Goal: Transaction & Acquisition: Book appointment/travel/reservation

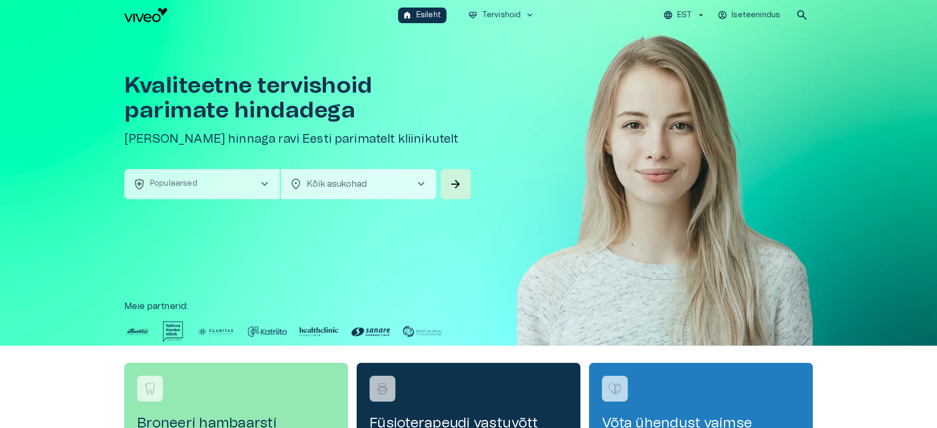
click at [241, 194] on button "health_and_safety Populaarsed chevron_right" at bounding box center [202, 184] width 156 height 30
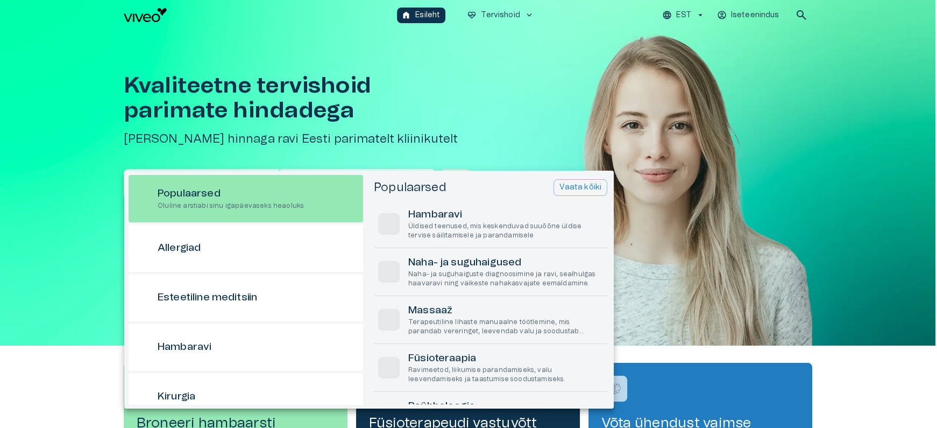
scroll to position [30, 0]
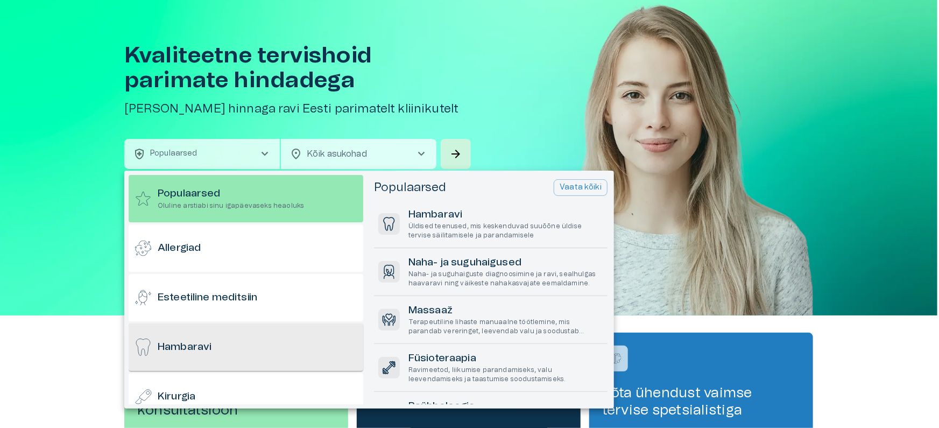
click at [243, 350] on div "Hambaravi" at bounding box center [246, 346] width 235 height 47
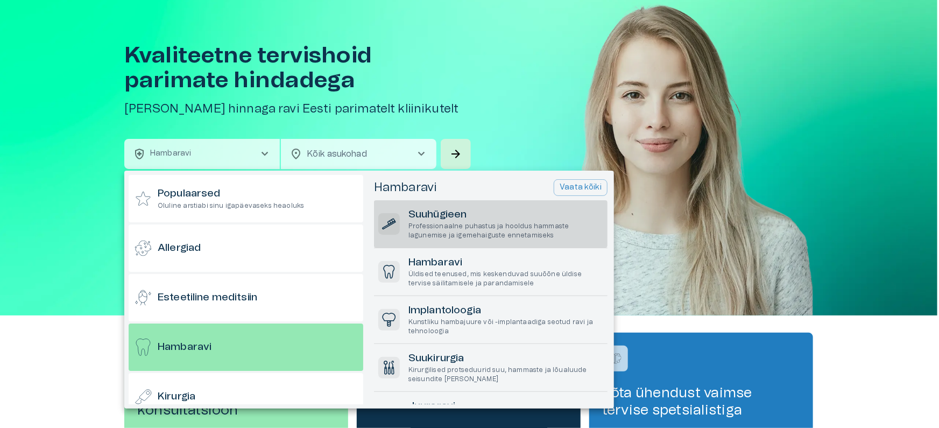
click at [442, 216] on h6 "Suuhügieen" at bounding box center [505, 215] width 195 height 15
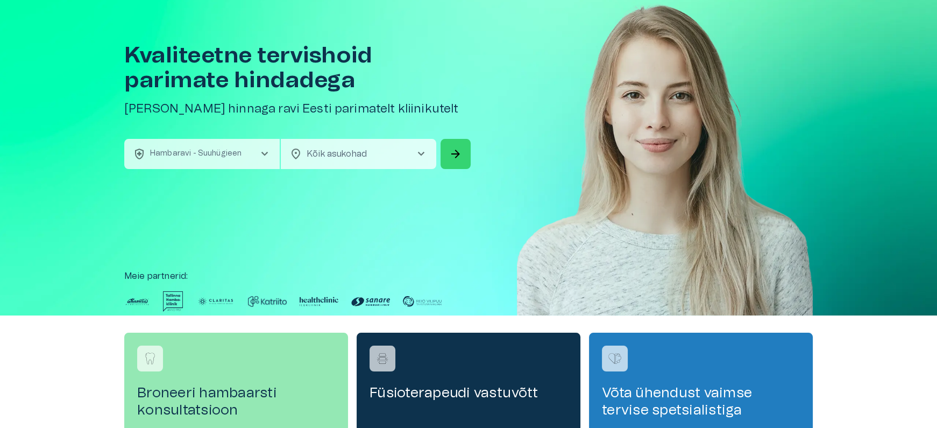
click at [451, 151] on span "arrow_forward" at bounding box center [455, 153] width 13 height 13
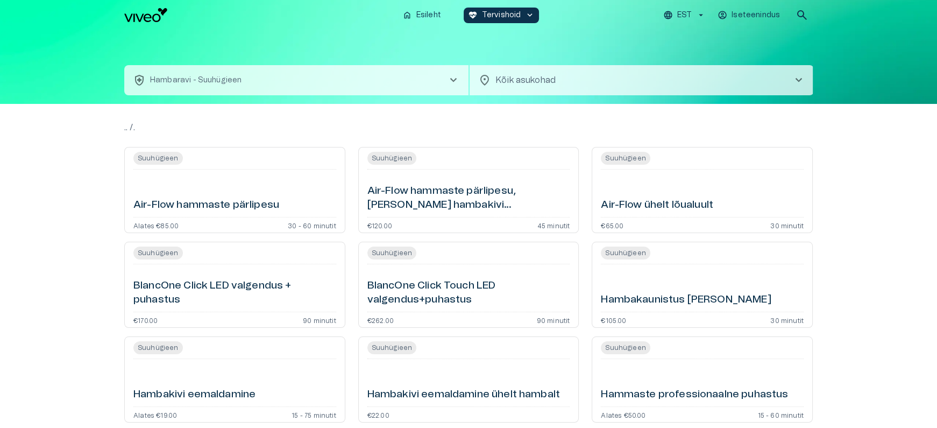
click at [272, 193] on div "Air-Flow hammaste pärlipesu" at bounding box center [234, 193] width 203 height 39
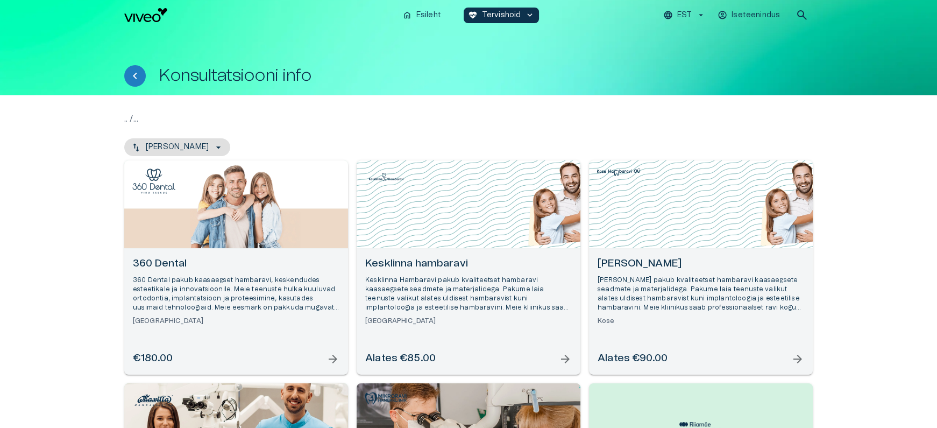
click at [282, 209] on div "Open selected supplier available booking dates" at bounding box center [236, 204] width 224 height 88
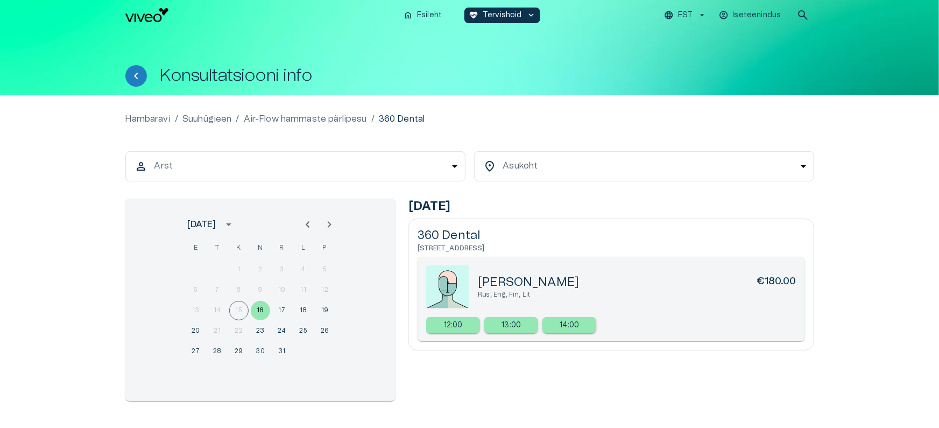
click at [329, 174] on body "Hindame teie privaatsust Kasutame küpsiseid teie sirvimiskogemuse parandamiseks…" at bounding box center [469, 214] width 939 height 428
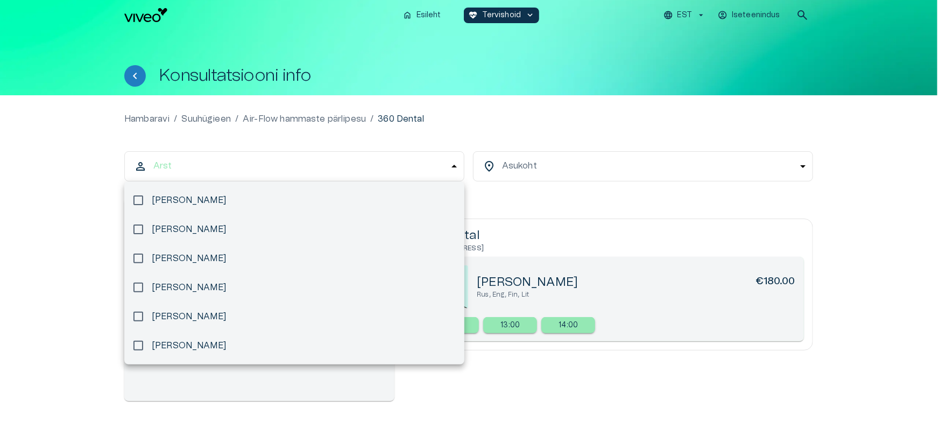
click at [272, 256] on li "[PERSON_NAME]" at bounding box center [294, 258] width 340 height 29
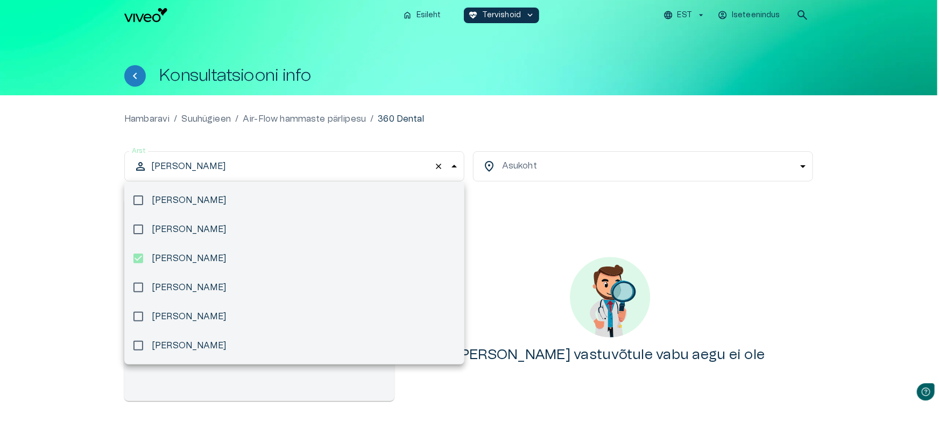
click at [249, 309] on li "[PERSON_NAME]" at bounding box center [294, 316] width 340 height 29
type input "**********"
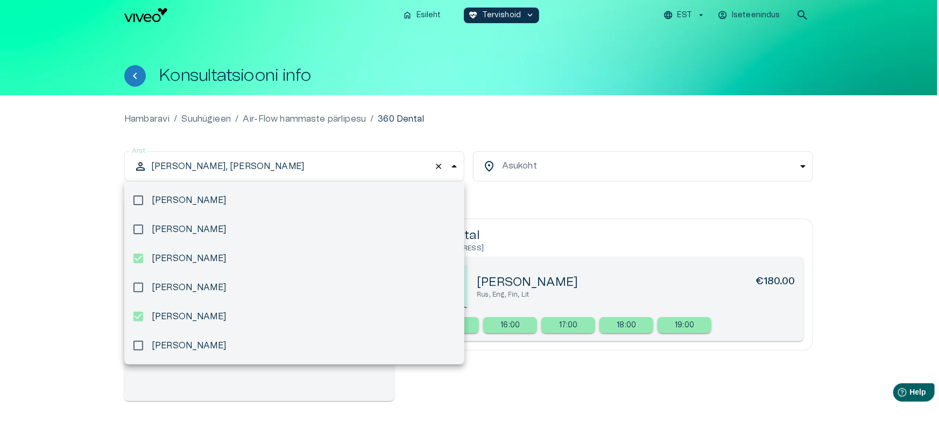
click at [599, 164] on div at bounding box center [469, 214] width 939 height 428
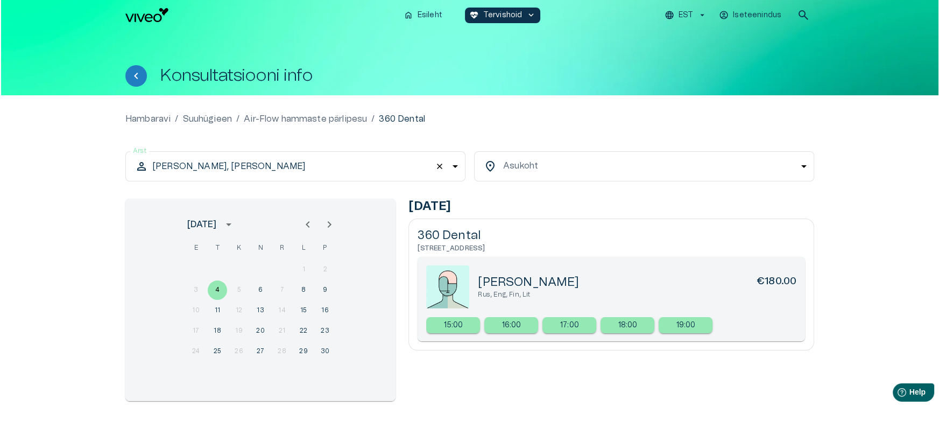
click at [562, 165] on body "Hindame teie privaatsust Kasutame küpsiseid teie sirvimiskogemuse parandamiseks…" at bounding box center [468, 214] width 937 height 428
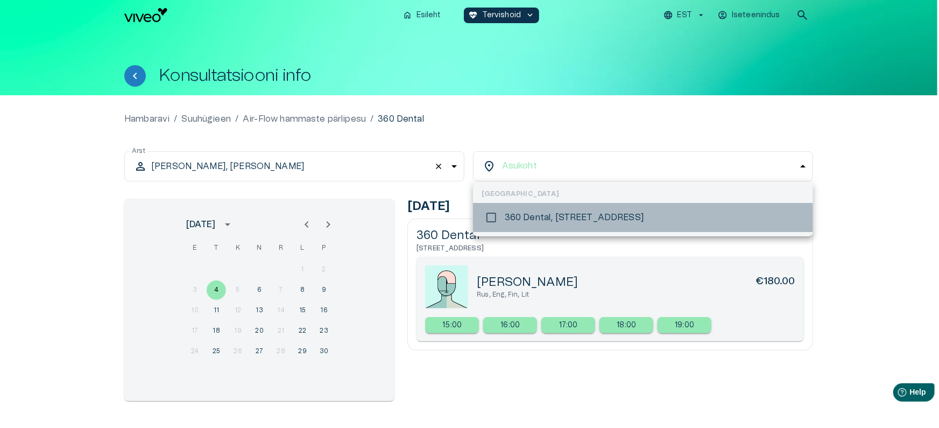
click at [540, 215] on p "360 Dental, [STREET_ADDRESS]" at bounding box center [574, 217] width 139 height 13
type input "**********"
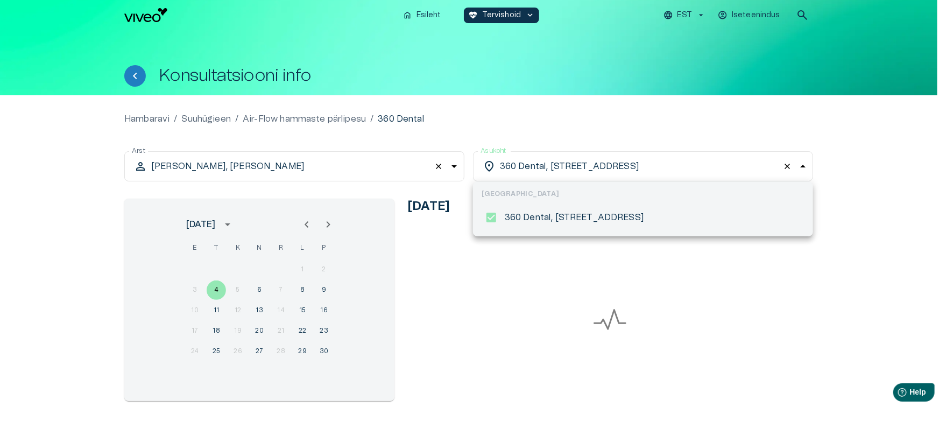
click at [576, 127] on div at bounding box center [469, 214] width 939 height 428
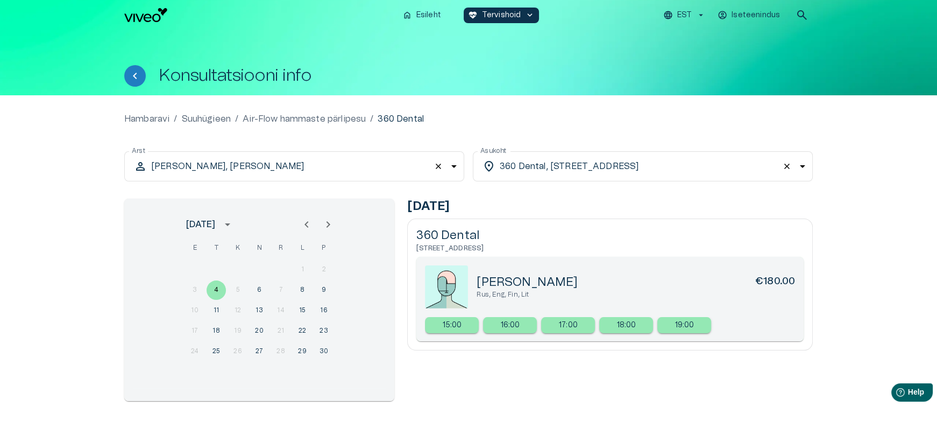
click at [435, 166] on span "close" at bounding box center [438, 166] width 11 height 11
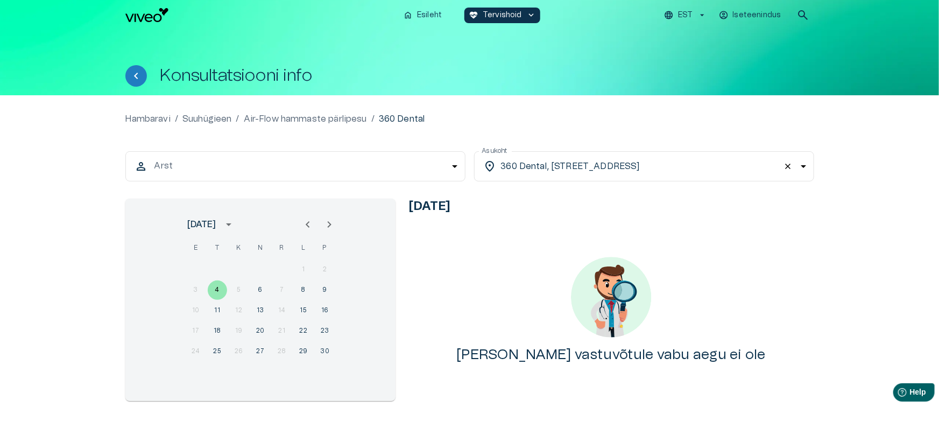
click at [318, 180] on body "Hindame teie privaatsust Kasutame küpsiseid teie sirvimiskogemuse parandamiseks…" at bounding box center [469, 214] width 939 height 428
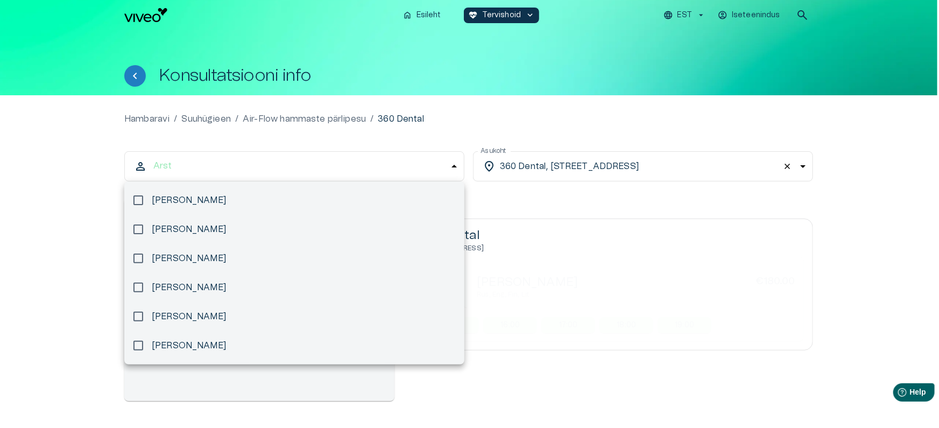
click at [244, 231] on li "[PERSON_NAME]" at bounding box center [294, 229] width 340 height 29
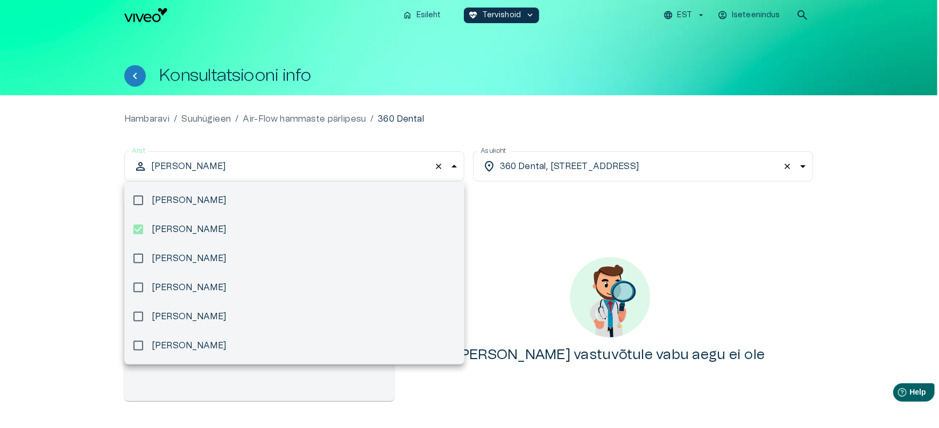
drag, startPoint x: 232, startPoint y: 272, endPoint x: 234, endPoint y: 302, distance: 30.2
click at [233, 273] on ul "[PERSON_NAME] [PERSON_NAME] [PERSON_NAME] [PERSON_NAME] [PERSON_NAME] [PERSON_N…" at bounding box center [294, 272] width 340 height 183
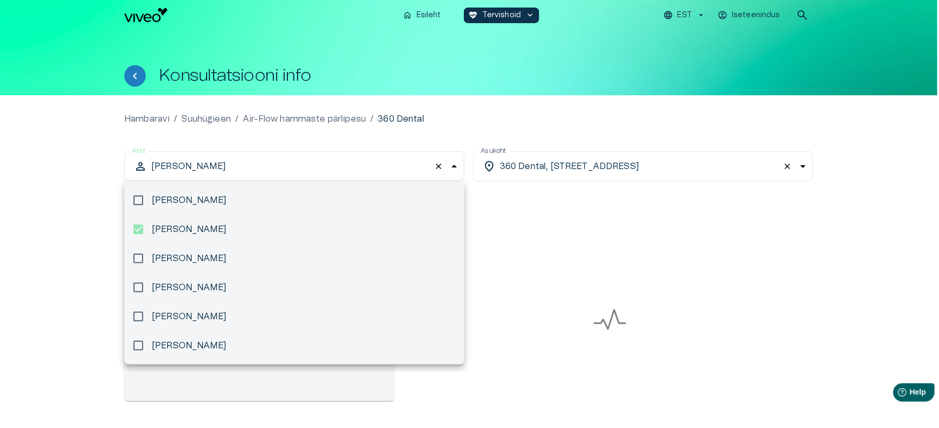
drag, startPoint x: 233, startPoint y: 313, endPoint x: 233, endPoint y: 324, distance: 11.3
click at [226, 315] on p "[PERSON_NAME]" at bounding box center [189, 316] width 74 height 13
click at [250, 203] on li "[PERSON_NAME]" at bounding box center [294, 200] width 340 height 29
click at [225, 262] on li "[PERSON_NAME]" at bounding box center [294, 258] width 340 height 29
type input "**********"
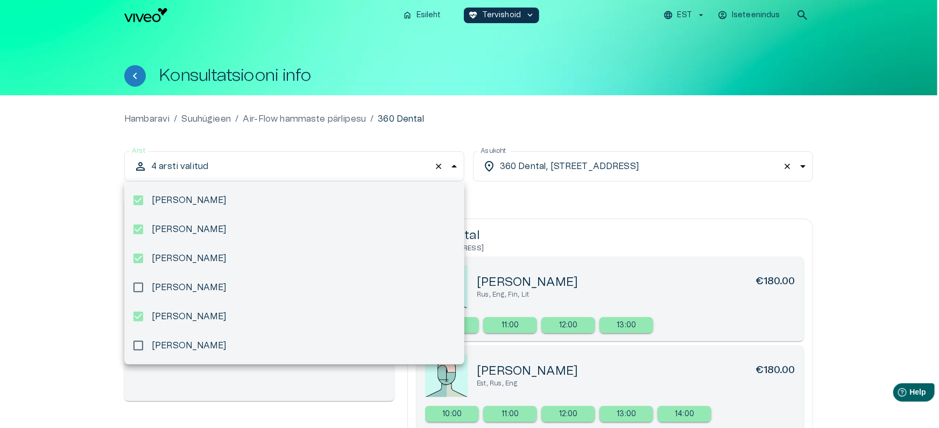
click at [440, 166] on div at bounding box center [469, 214] width 939 height 428
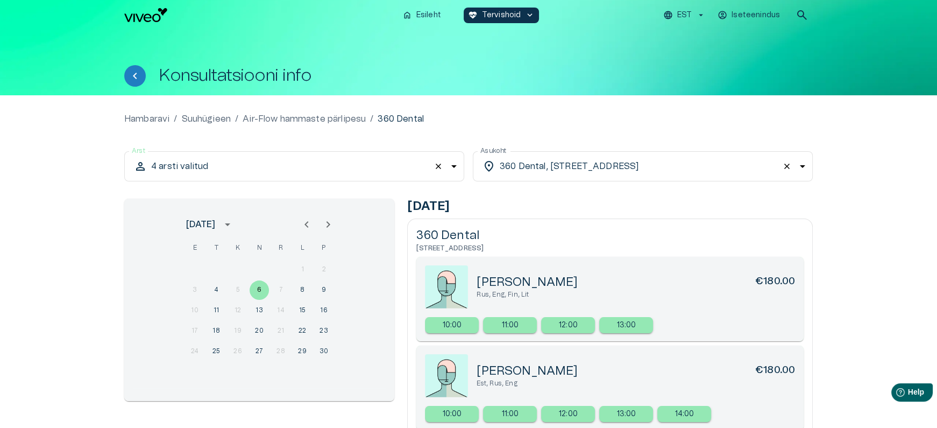
click at [440, 166] on span "close" at bounding box center [438, 166] width 11 height 11
click at [787, 168] on span "close" at bounding box center [787, 166] width 11 height 11
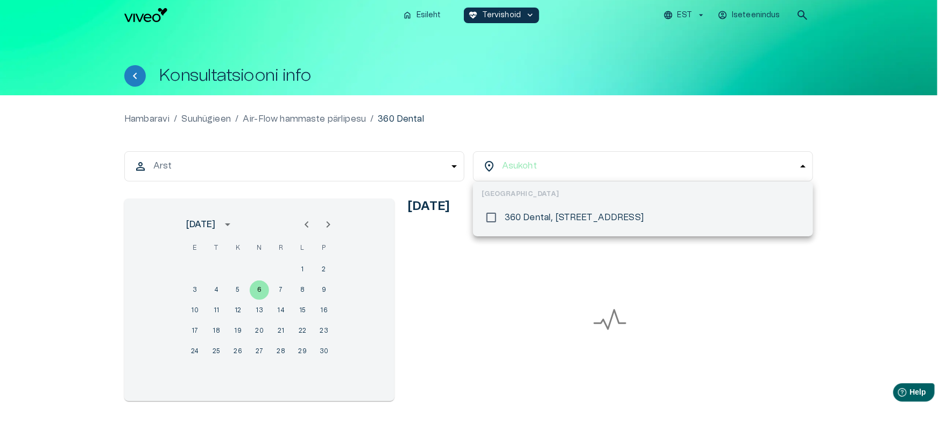
click at [633, 169] on body "Hindame teie privaatsust Kasutame küpsiseid teie sirvimiskogemuse parandamiseks…" at bounding box center [469, 214] width 939 height 428
click at [595, 219] on p "360 Dental, [STREET_ADDRESS]" at bounding box center [574, 217] width 139 height 13
type input "**********"
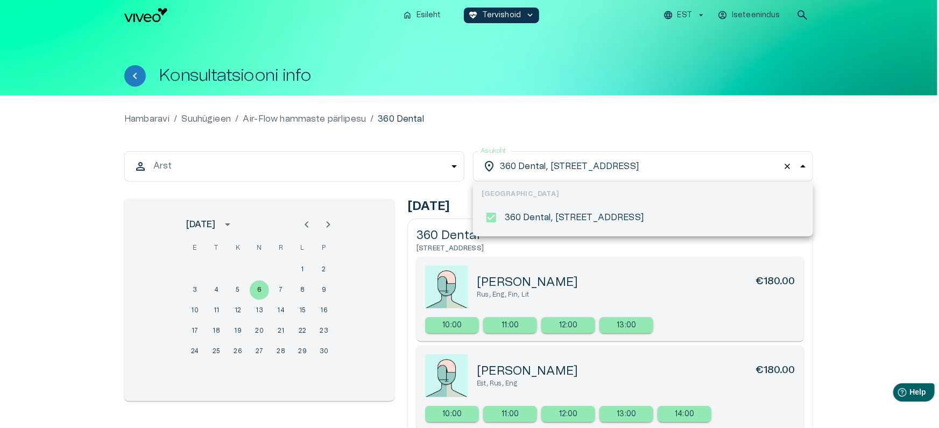
click at [788, 166] on div at bounding box center [469, 214] width 939 height 428
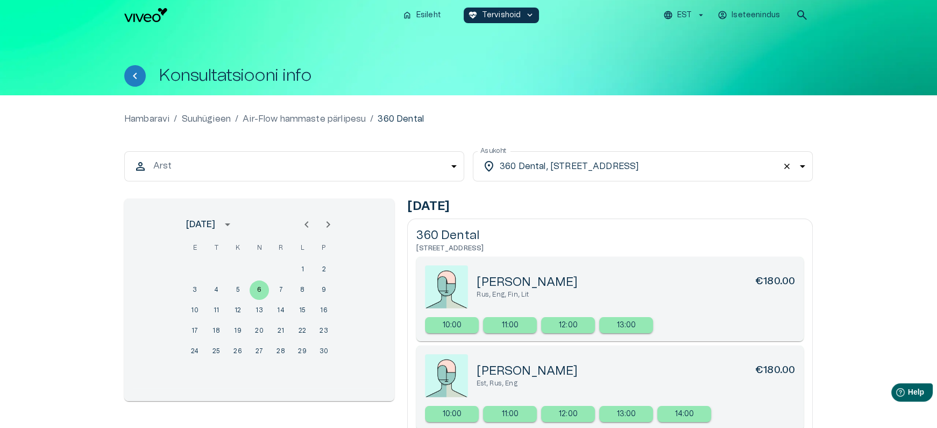
click at [788, 166] on span "close" at bounding box center [787, 166] width 11 height 11
click at [284, 172] on body "Hindame teie privaatsust Kasutame küpsiseid teie sirvimiskogemuse parandamiseks…" at bounding box center [469, 214] width 939 height 428
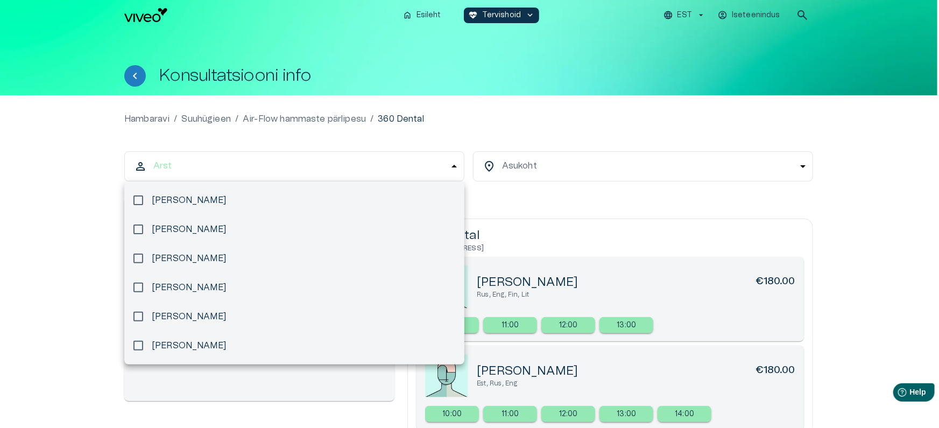
click at [251, 233] on li "[PERSON_NAME]" at bounding box center [294, 229] width 340 height 29
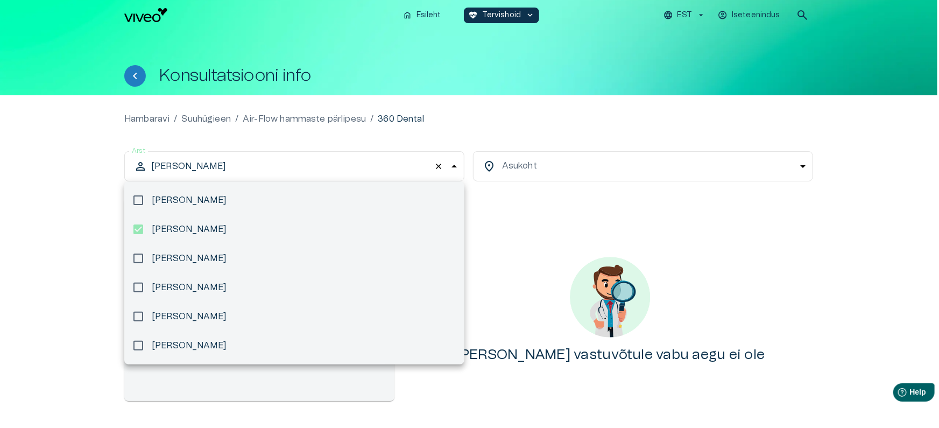
click at [241, 277] on li "[PERSON_NAME]" at bounding box center [294, 287] width 340 height 29
click at [226, 318] on p "[PERSON_NAME]" at bounding box center [189, 316] width 74 height 13
type input "**********"
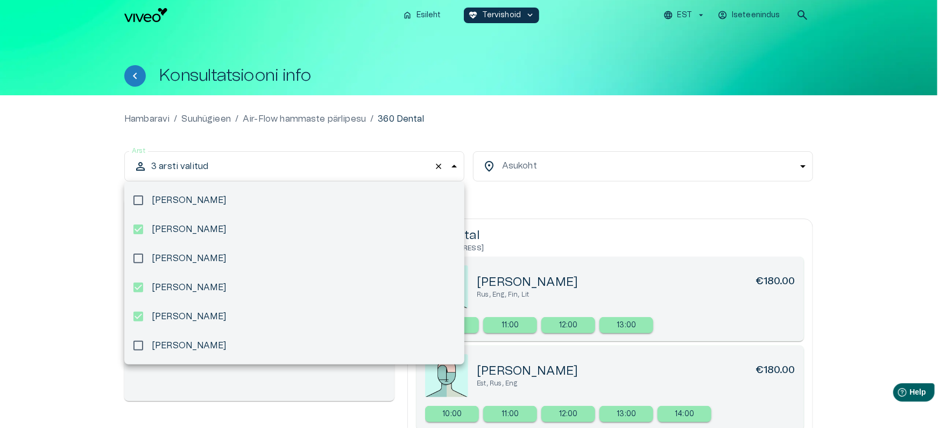
click at [441, 165] on div at bounding box center [469, 214] width 939 height 428
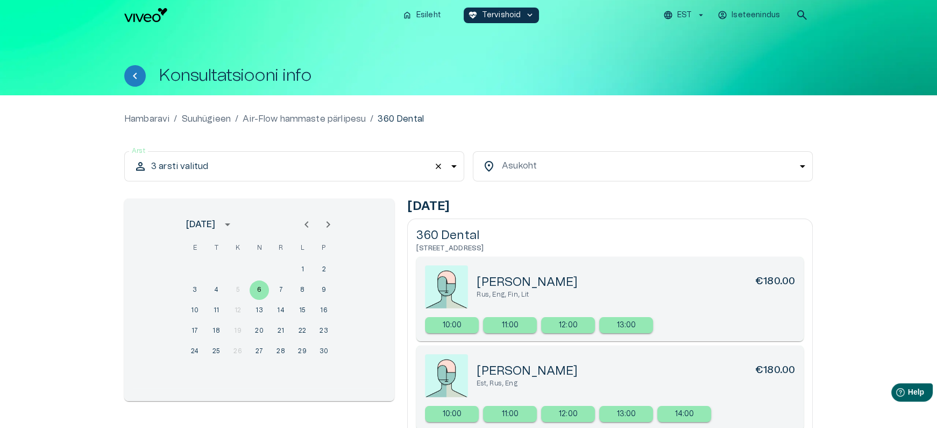
click at [439, 166] on span "close" at bounding box center [438, 166] width 11 height 11
click at [411, 160] on body "Hindame teie privaatsust Kasutame küpsiseid teie sirvimiskogemuse parandamiseks…" at bounding box center [469, 214] width 939 height 428
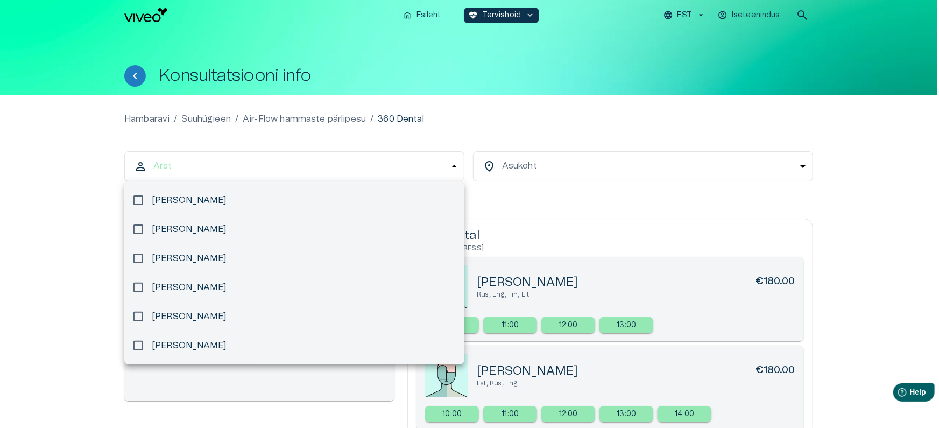
click at [247, 259] on li "[PERSON_NAME]" at bounding box center [294, 258] width 340 height 29
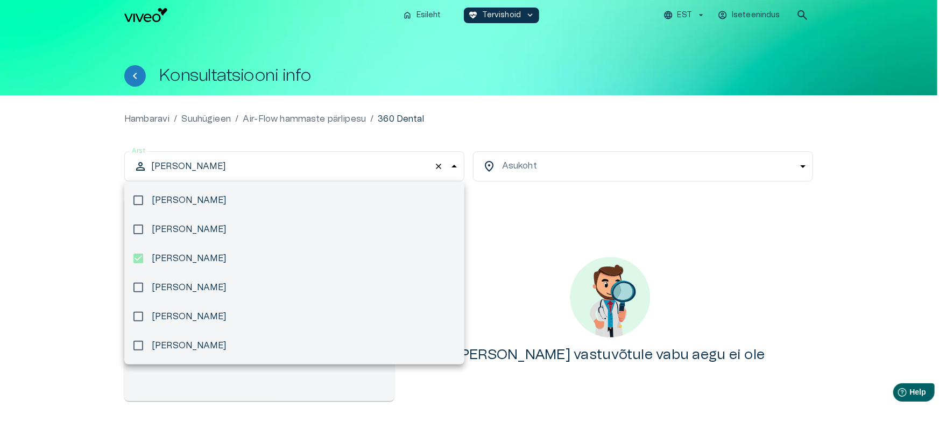
click at [226, 314] on p "[PERSON_NAME]" at bounding box center [189, 316] width 74 height 13
type input "**********"
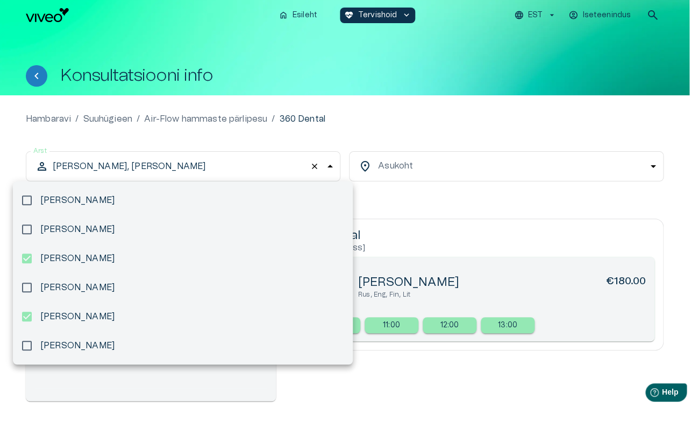
drag, startPoint x: 395, startPoint y: 122, endPoint x: 413, endPoint y: 150, distance: 33.1
click at [395, 122] on div at bounding box center [345, 214] width 691 height 428
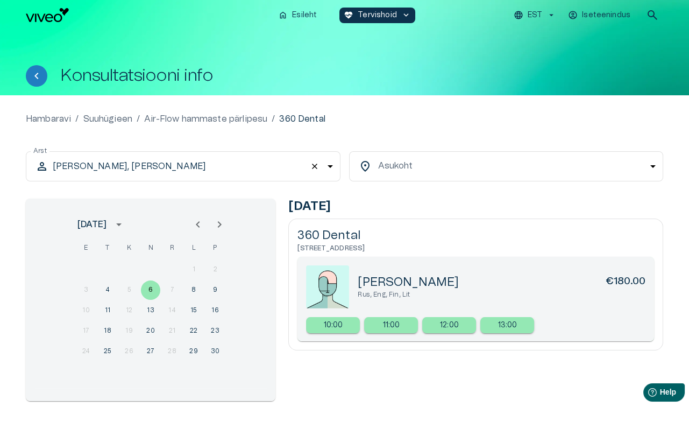
click at [310, 167] on span "close" at bounding box center [314, 166] width 11 height 11
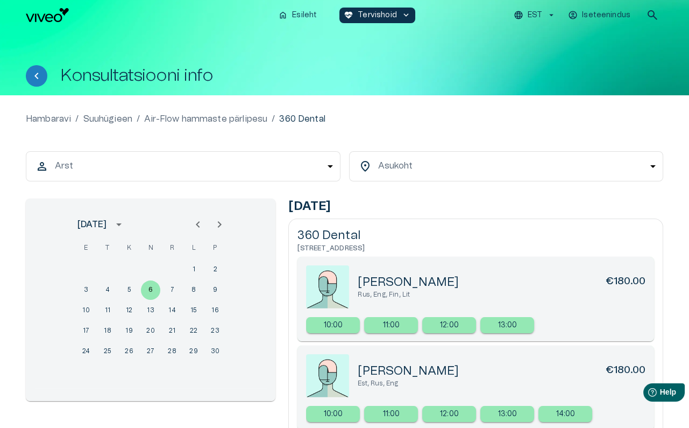
click at [567, 118] on div "Hambaravi / Suuhügieen / Air-Flow hammaste pärlipesu / 360 Dental" at bounding box center [345, 118] width 638 height 13
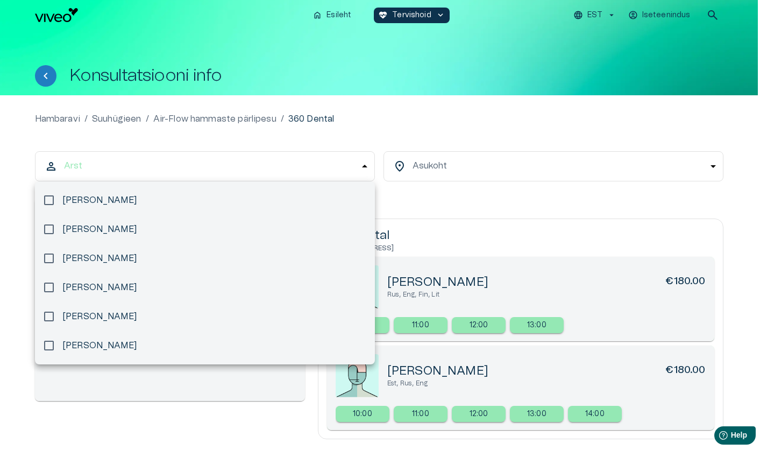
click at [242, 165] on body "Hindame teie privaatsust Kasutame küpsiseid teie sirvimiskogemuse parandamiseks…" at bounding box center [380, 235] width 760 height 471
drag, startPoint x: 260, startPoint y: 165, endPoint x: 294, endPoint y: 163, distance: 33.5
click at [262, 165] on div at bounding box center [380, 235] width 760 height 471
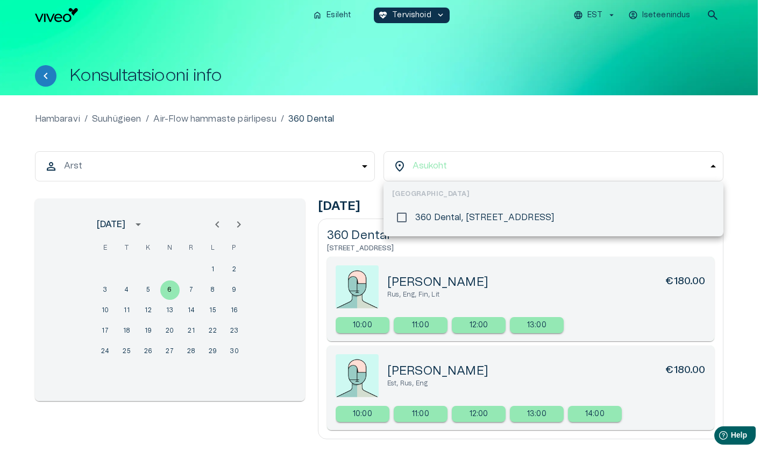
click at [424, 166] on body "Hindame teie privaatsust Kasutame küpsiseid teie sirvimiskogemuse parandamiseks…" at bounding box center [380, 235] width 760 height 471
click at [424, 166] on div at bounding box center [380, 235] width 760 height 471
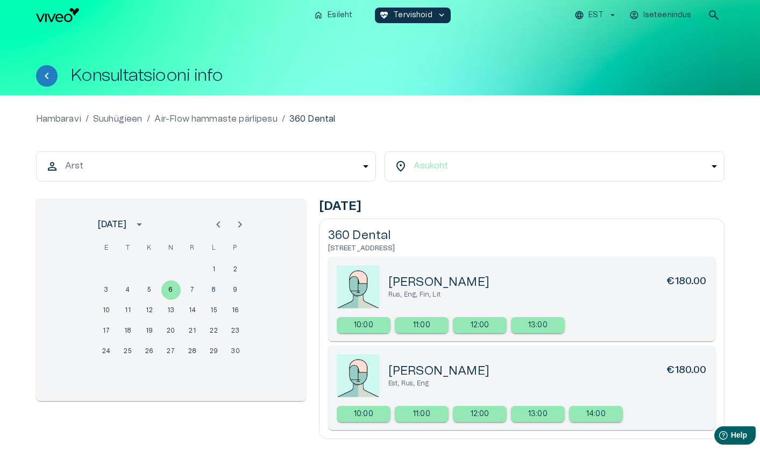
click at [324, 166] on body "Hindame teie privaatsust Kasutame küpsiseid teie sirvimiskogemuse parandamiseks…" at bounding box center [380, 235] width 760 height 471
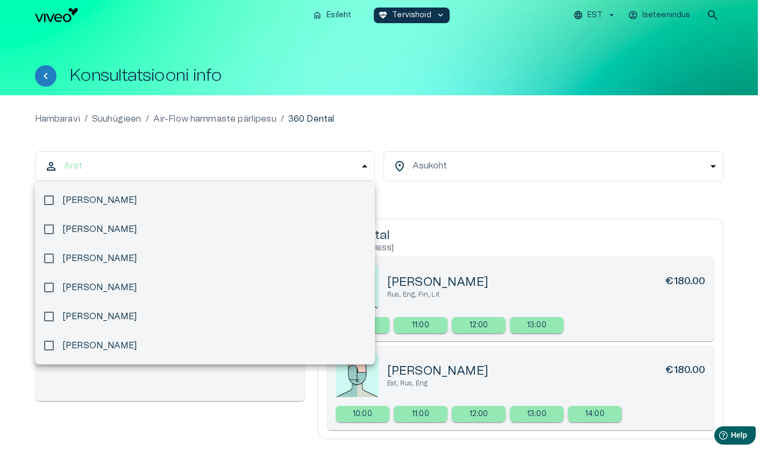
click at [324, 166] on div at bounding box center [380, 235] width 760 height 471
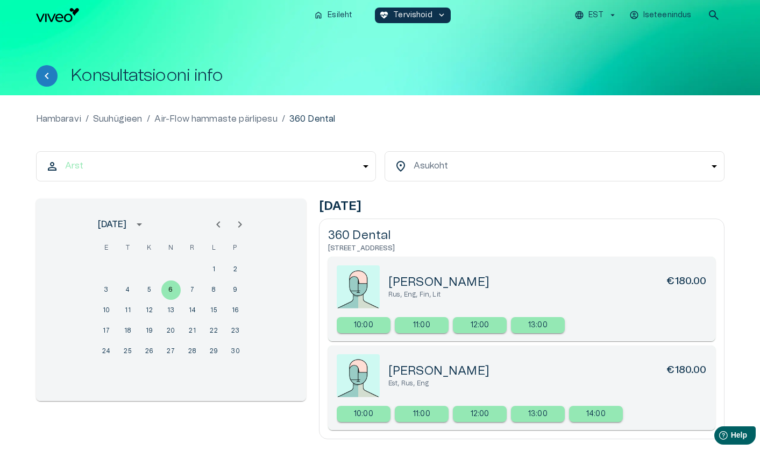
click at [231, 154] on body "Hindame teie privaatsust Kasutame küpsiseid teie sirvimiskogemuse parandamiseks…" at bounding box center [380, 235] width 760 height 471
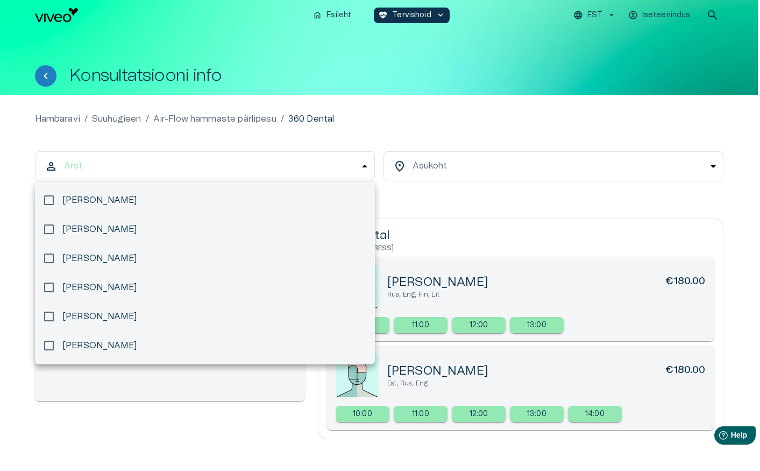
click at [448, 171] on div at bounding box center [380, 235] width 760 height 471
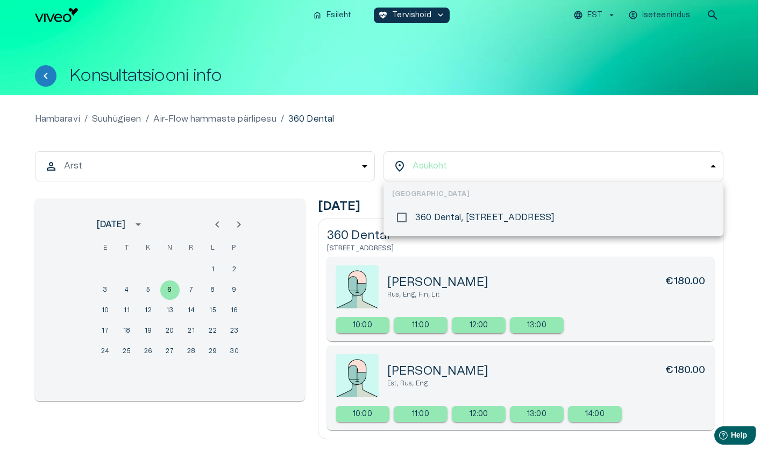
click at [448, 165] on body "Hindame teie privaatsust Kasutame küpsiseid teie sirvimiskogemuse parandamiseks…" at bounding box center [380, 235] width 760 height 471
